Goal: Information Seeking & Learning: Learn about a topic

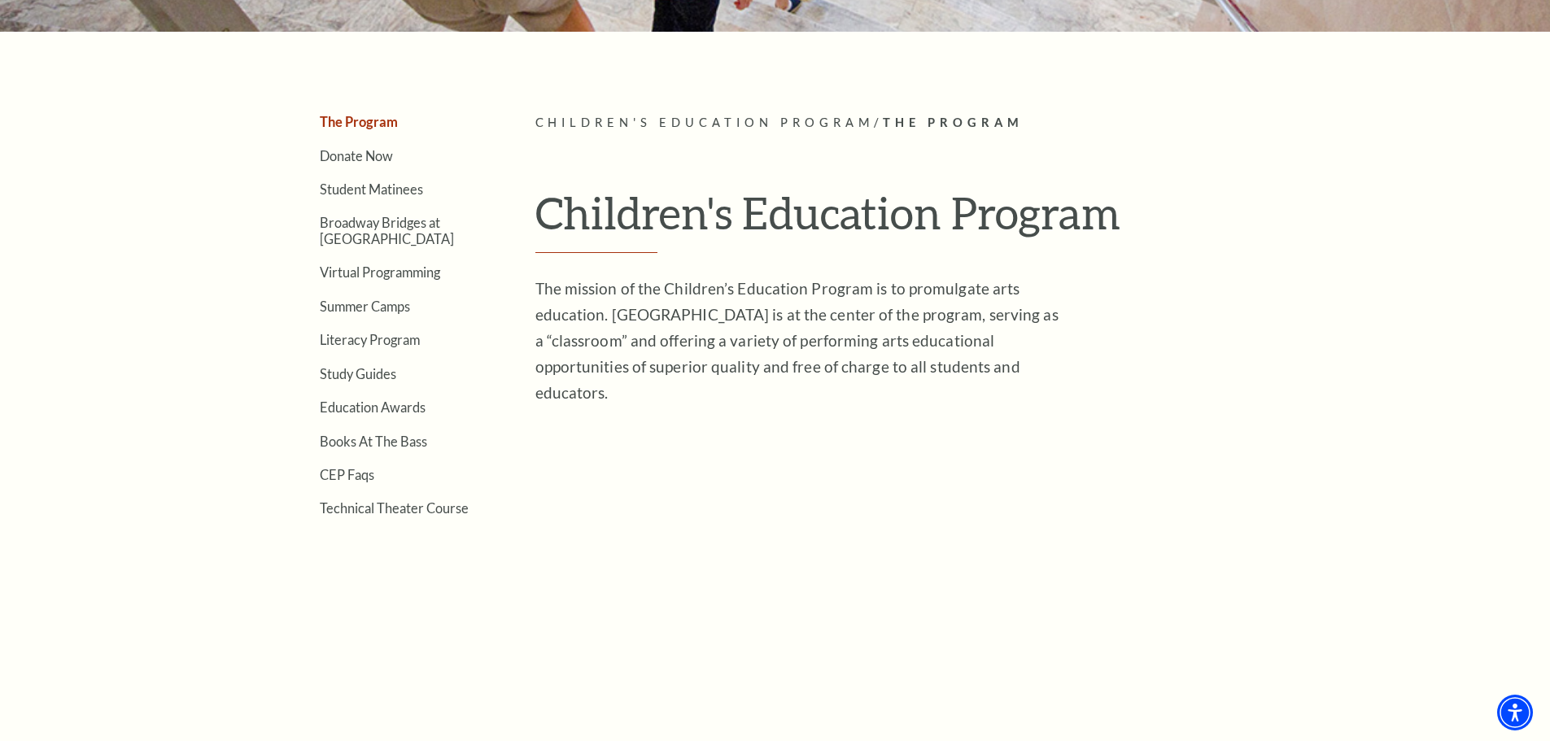
scroll to position [325, 0]
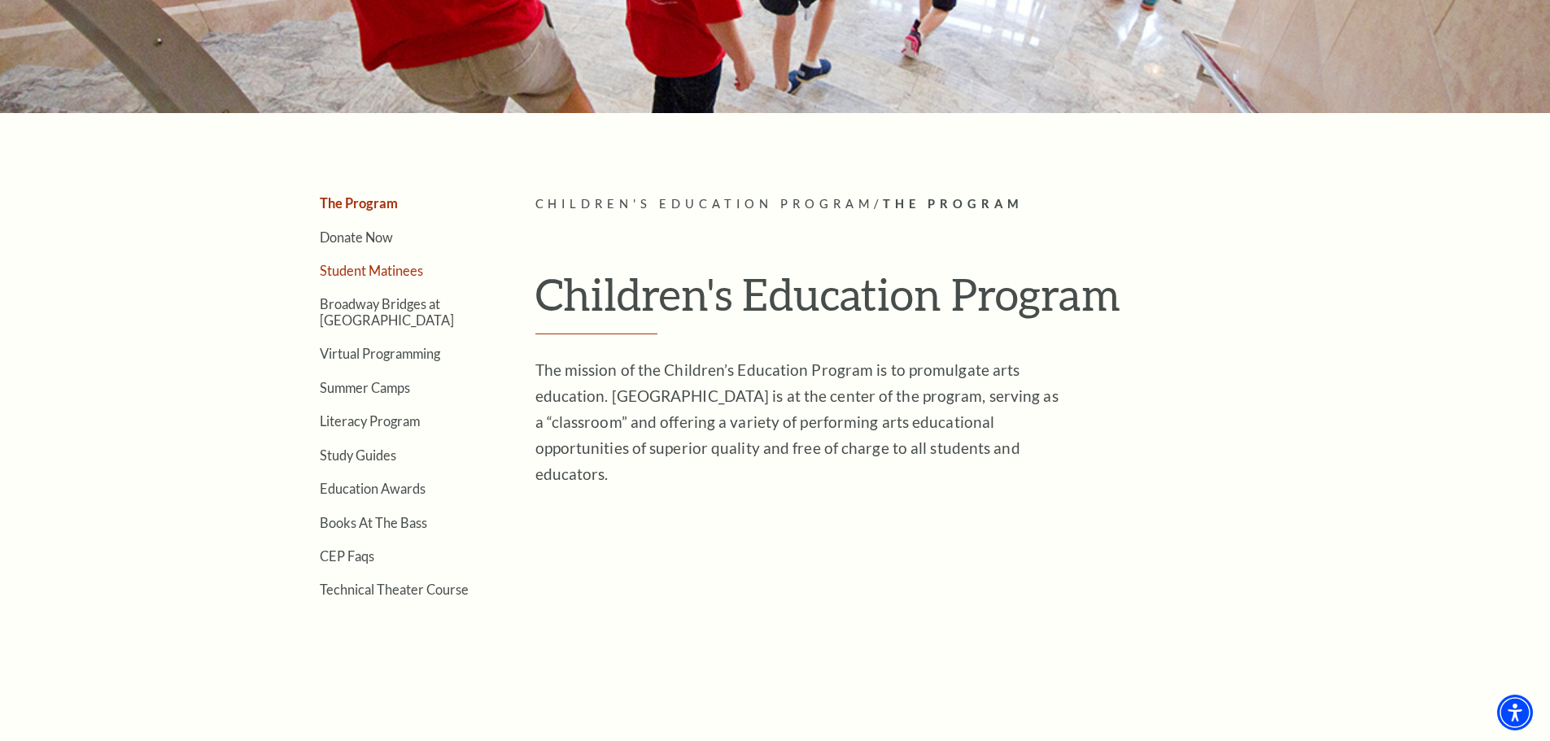
click at [360, 264] on link "Student Matinees" at bounding box center [371, 270] width 103 height 15
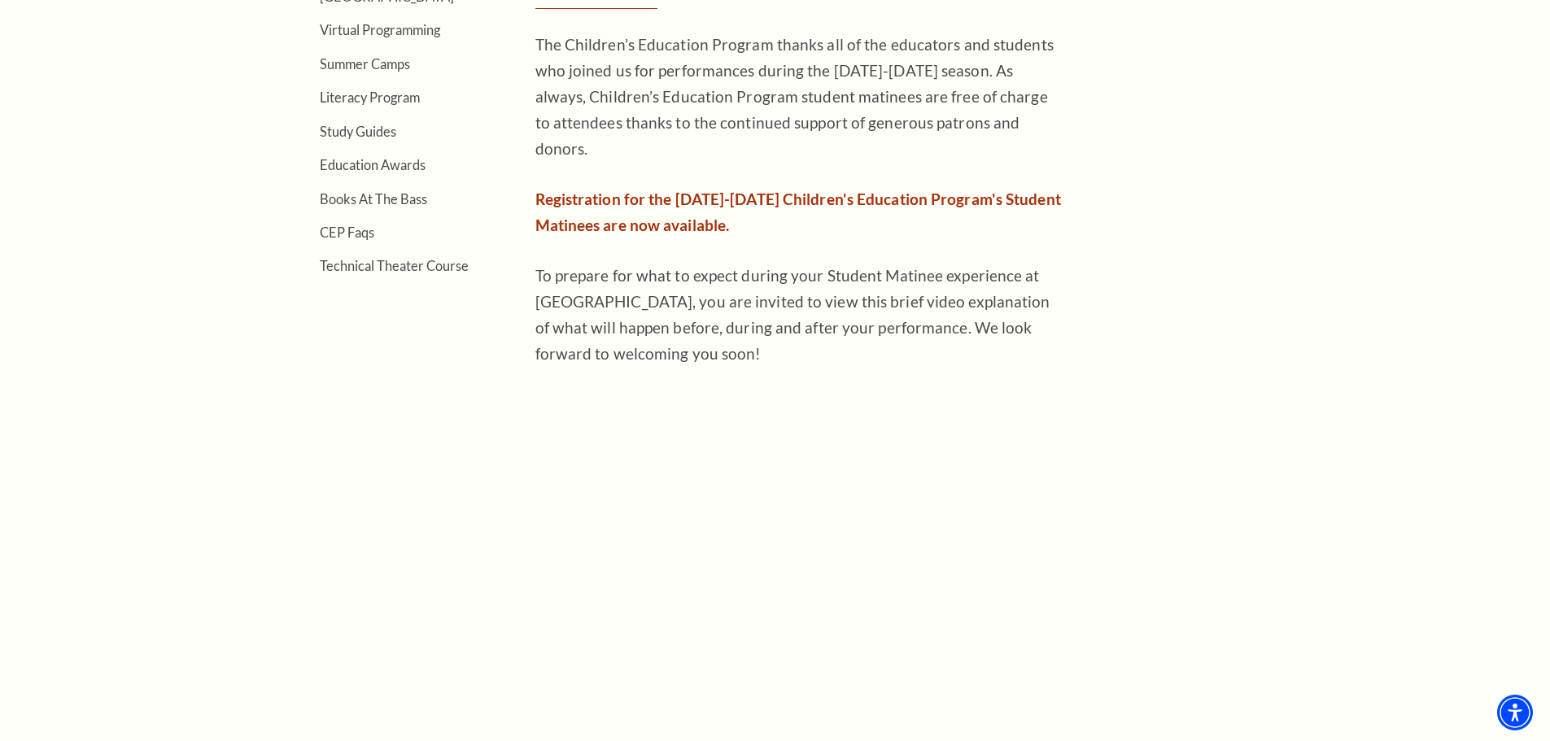
scroll to position [1139, 0]
